Goal: Check status: Check status

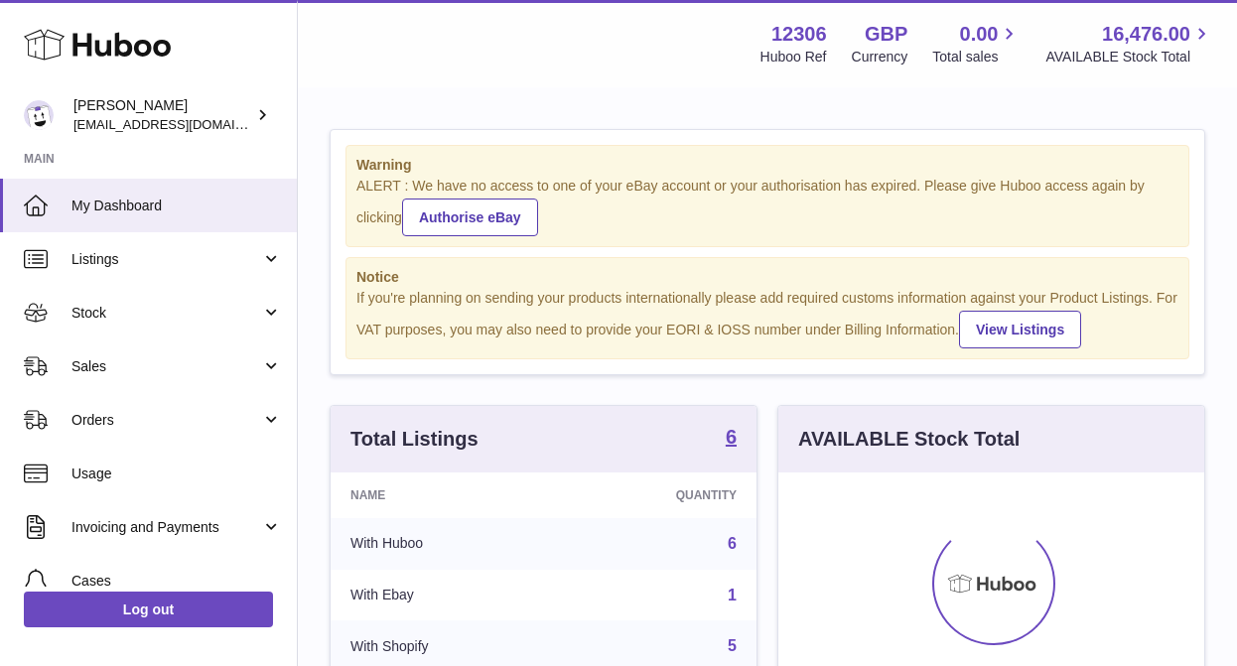
scroll to position [310, 426]
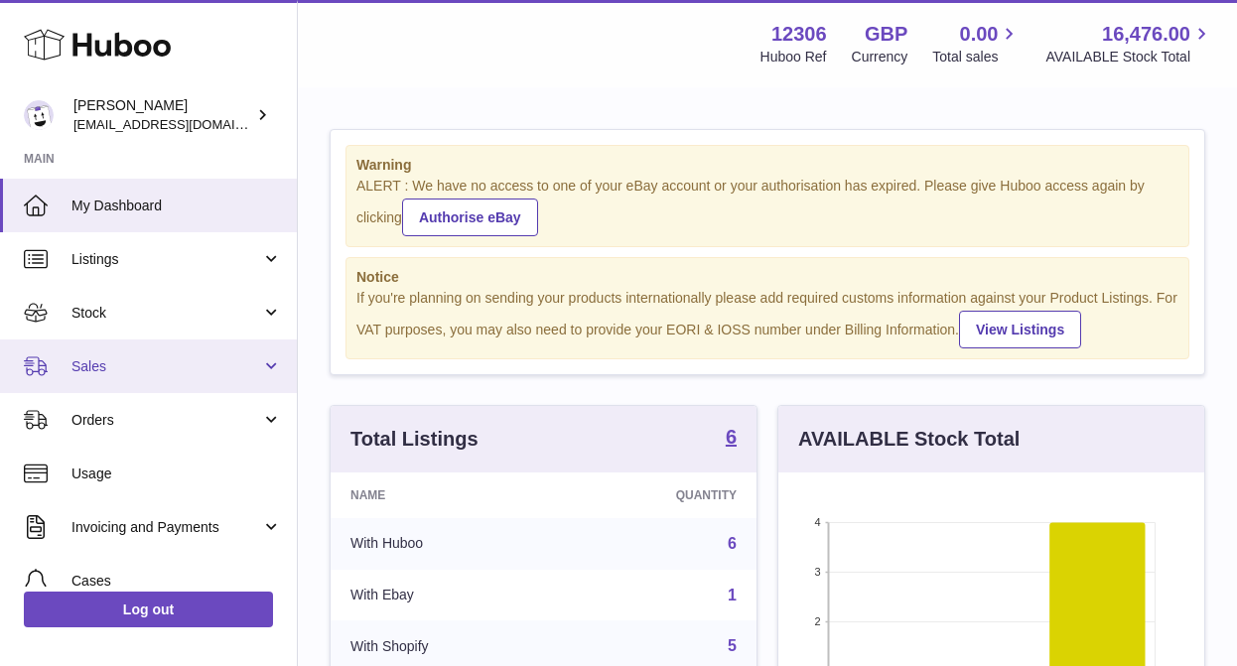
click at [145, 371] on span "Sales" at bounding box center [166, 366] width 190 height 19
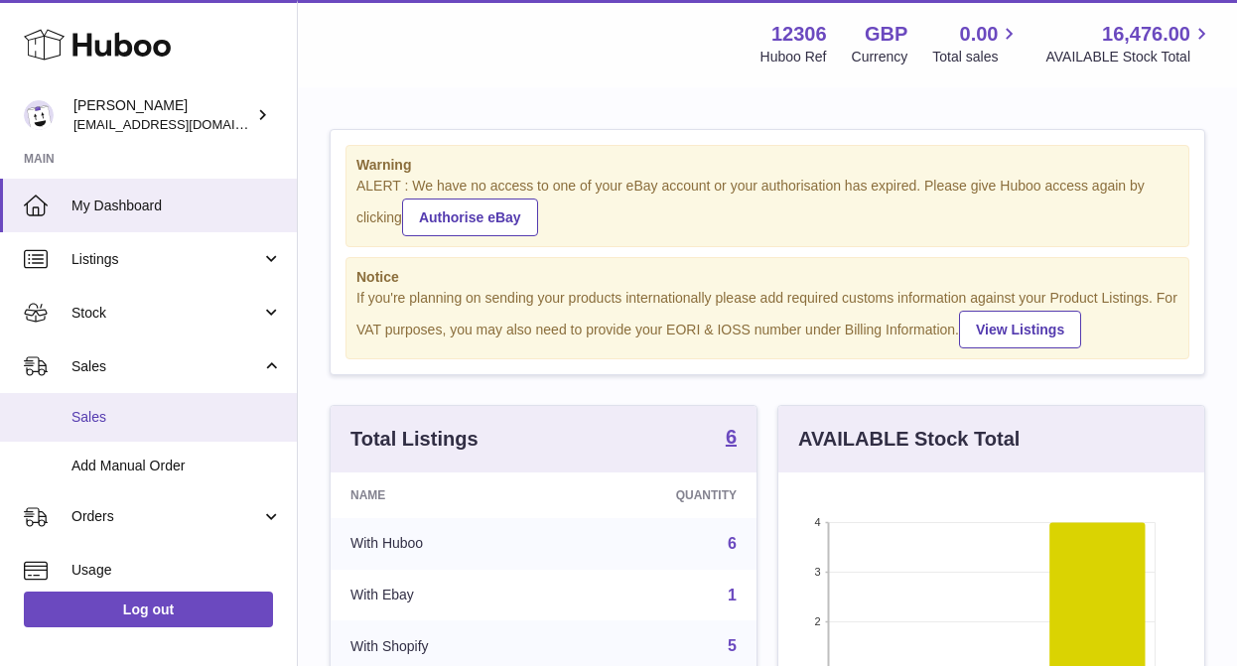
click at [135, 411] on span "Sales" at bounding box center [176, 417] width 211 height 19
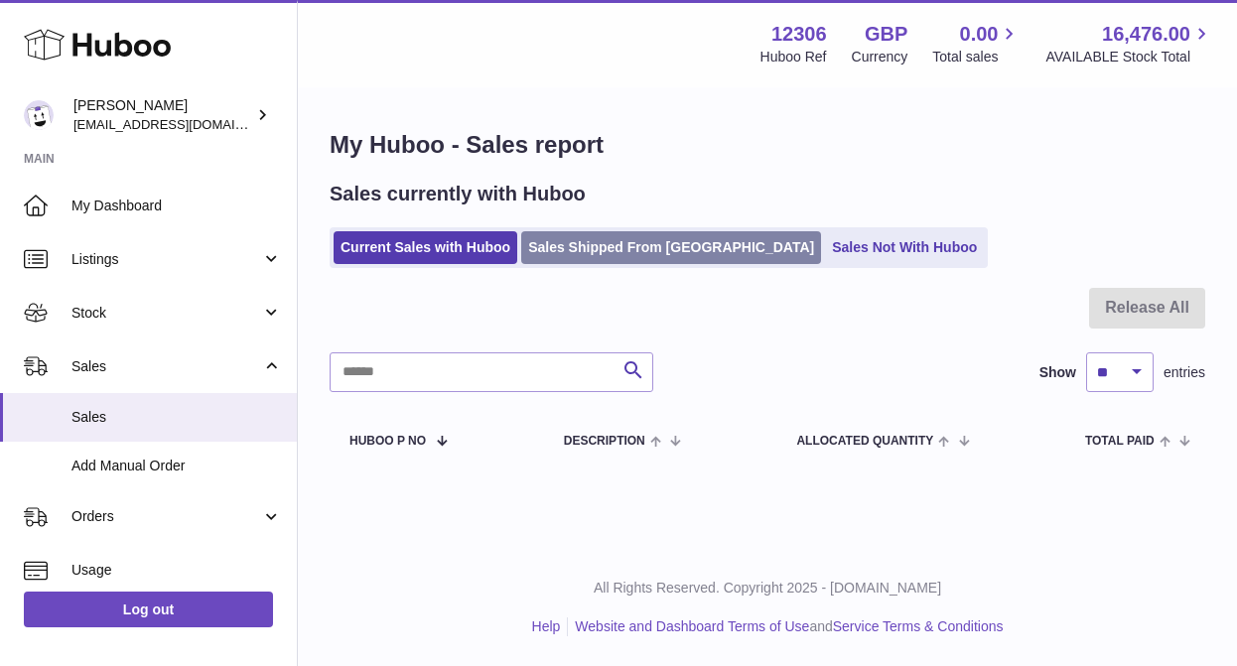
click at [627, 248] on link "Sales Shipped From [GEOGRAPHIC_DATA]" at bounding box center [671, 247] width 300 height 33
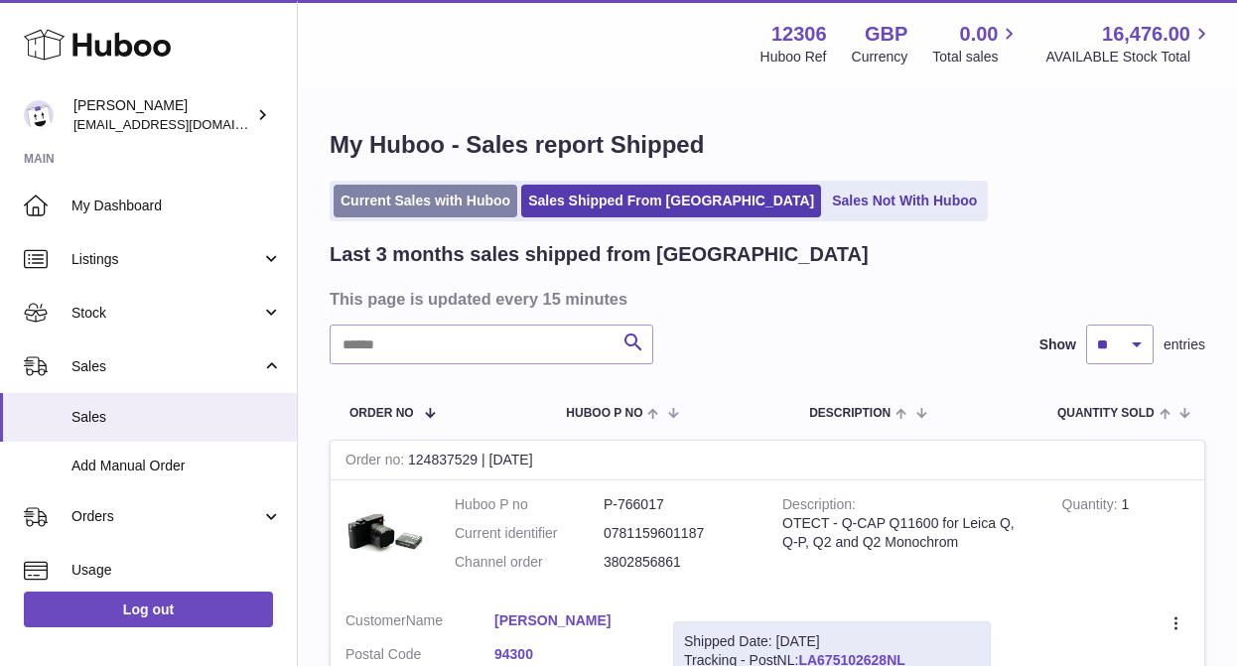
click at [432, 204] on link "Current Sales with Huboo" at bounding box center [426, 201] width 184 height 33
